Goal: Obtain resource: Download file/media

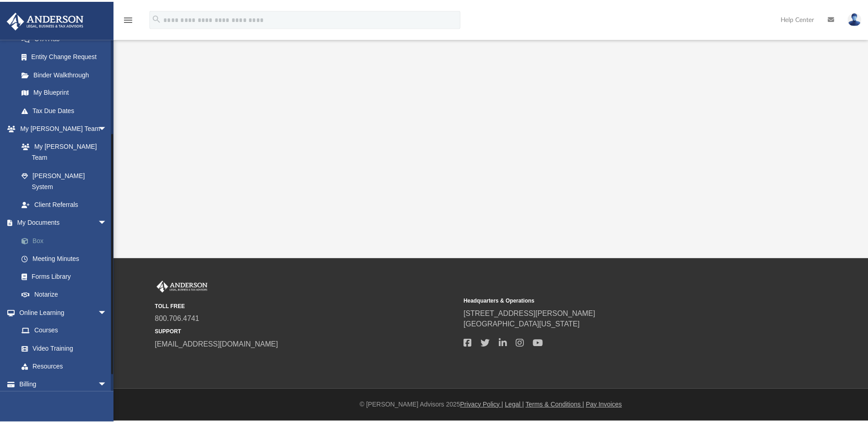
scroll to position [111, 0]
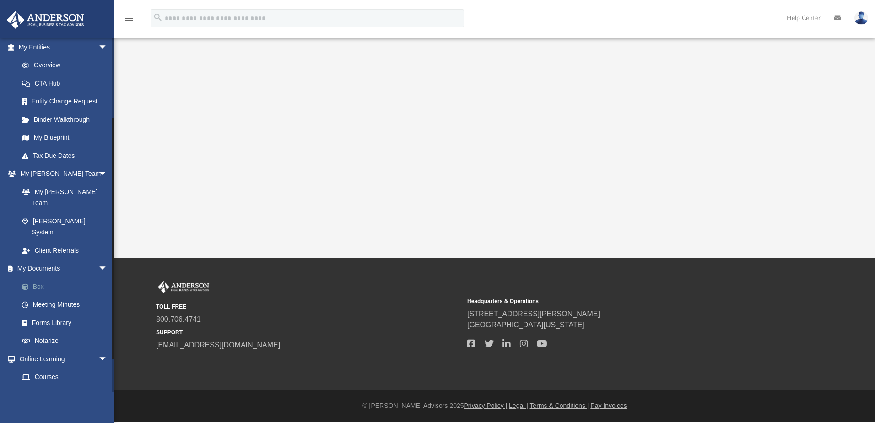
click at [47, 277] on link "Box" at bounding box center [67, 286] width 109 height 18
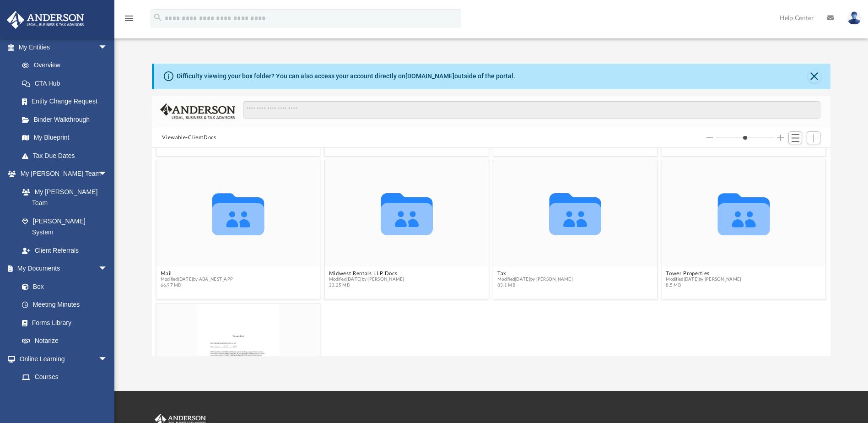
scroll to position [278, 0]
click at [228, 226] on icon "grid" at bounding box center [238, 215] width 52 height 42
click at [170, 274] on button "Mail" at bounding box center [197, 274] width 73 height 6
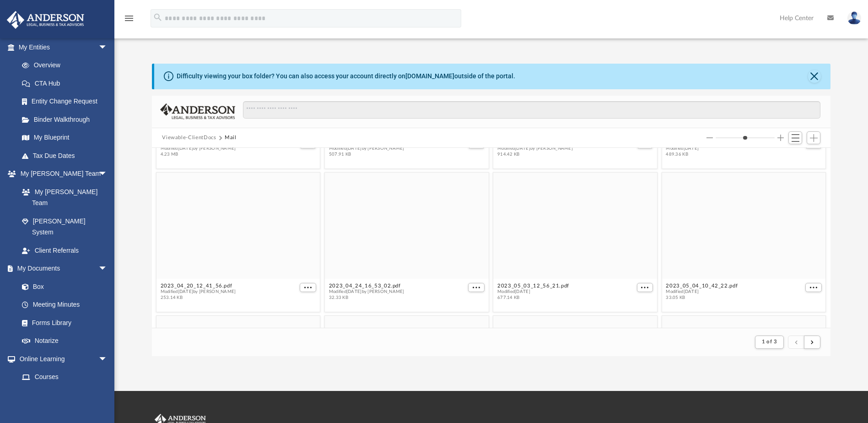
scroll to position [595, 0]
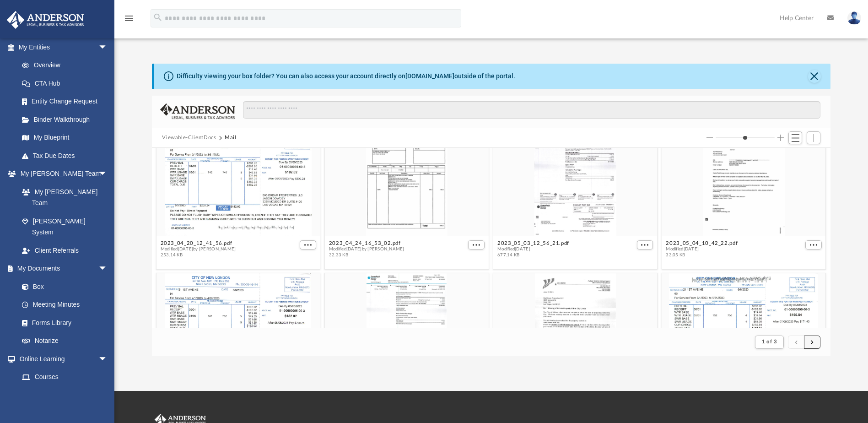
click at [815, 344] on button "submit" at bounding box center [812, 342] width 16 height 13
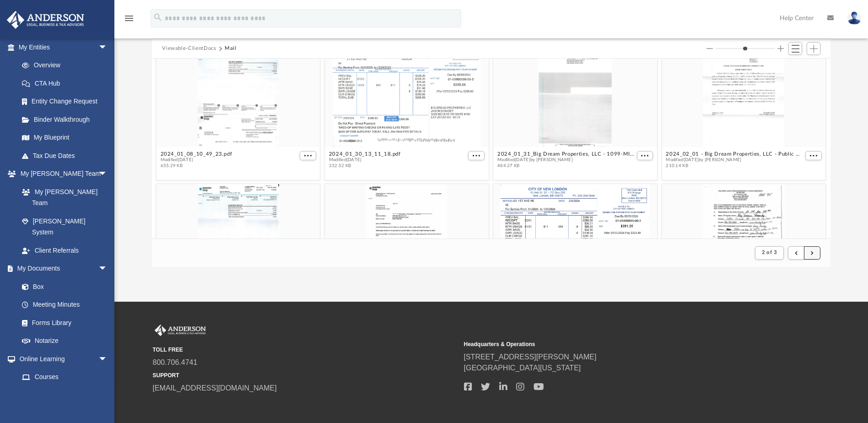
scroll to position [92, 0]
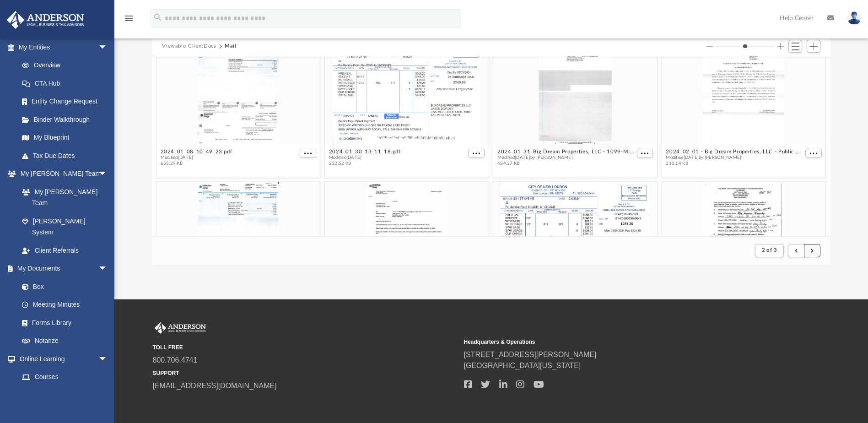
click at [812, 250] on span "submit" at bounding box center [812, 250] width 3 height 5
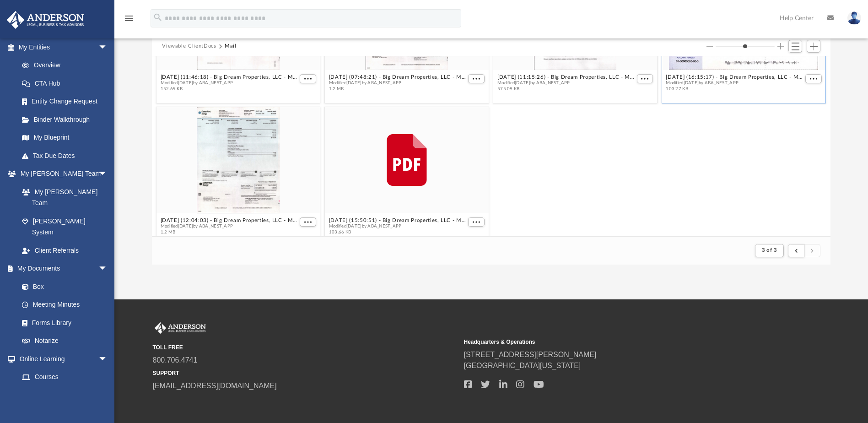
scroll to position [111, 0]
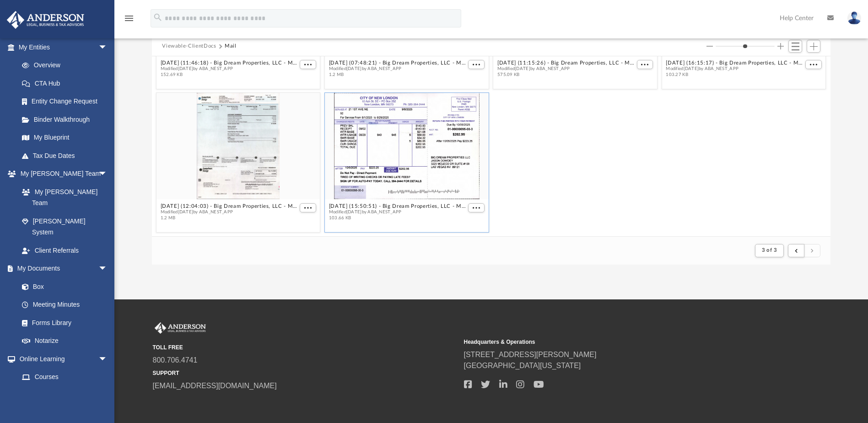
click at [415, 144] on div "grid" at bounding box center [407, 146] width 164 height 106
click at [477, 209] on span "More options" at bounding box center [476, 208] width 7 height 5
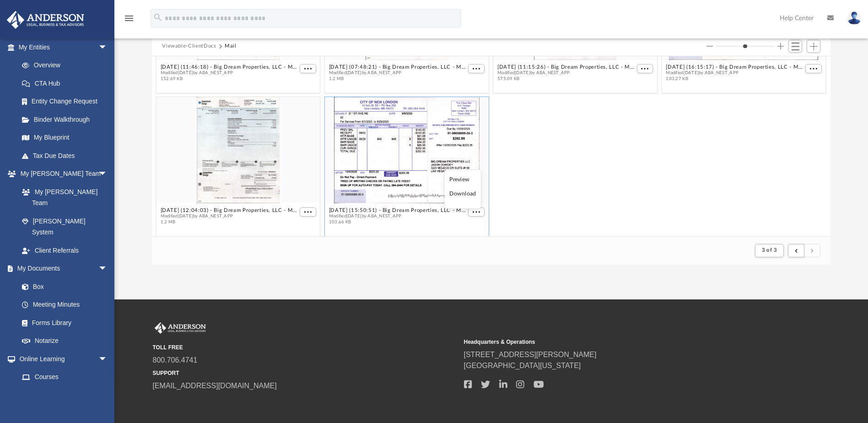
click at [452, 193] on li "Download" at bounding box center [463, 194] width 27 height 10
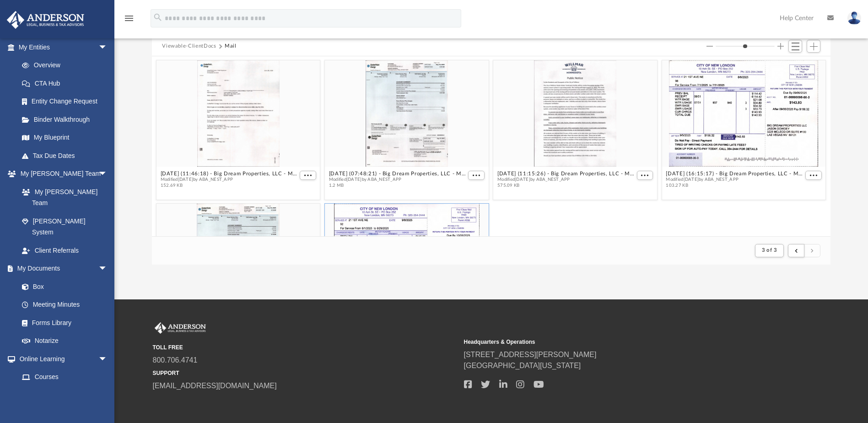
scroll to position [111, 0]
